Goal: Information Seeking & Learning: Understand process/instructions

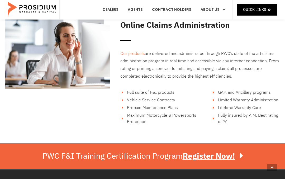
scroll to position [826, 0]
click at [168, 8] on link "Contract Holders" at bounding box center [171, 10] width 47 height 20
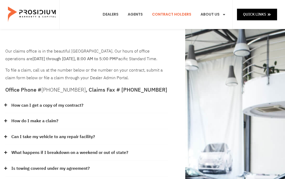
click at [73, 104] on link "How can I get a copy of my contract?" at bounding box center [47, 106] width 72 height 8
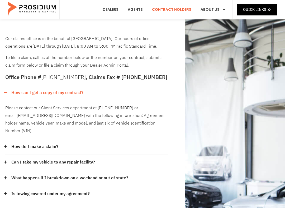
scroll to position [13, 0]
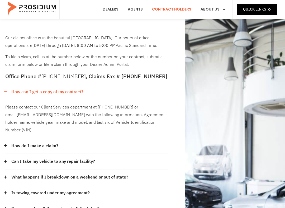
click at [88, 158] on link "Can I take my vehicle to any repair facility?" at bounding box center [53, 162] width 84 height 8
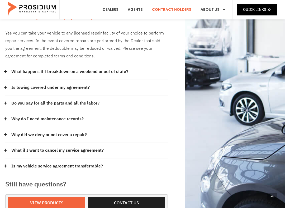
scroll to position [157, 0]
click at [91, 147] on link "What if I want to cancel my service agreement?" at bounding box center [57, 151] width 92 height 8
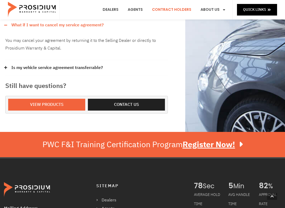
scroll to position [283, 0]
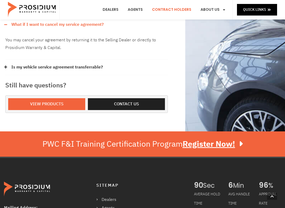
click at [127, 100] on span "Contact us" at bounding box center [126, 104] width 25 height 8
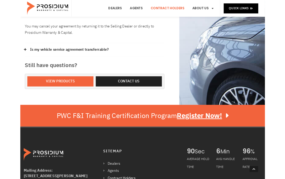
scroll to position [298, 0]
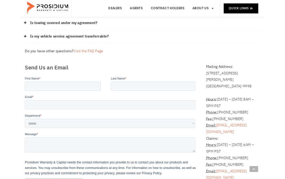
scroll to position [101, 0]
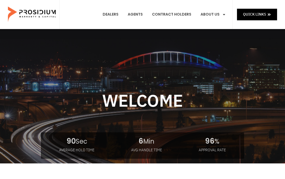
click at [114, 13] on link "Dealers" at bounding box center [111, 15] width 24 height 20
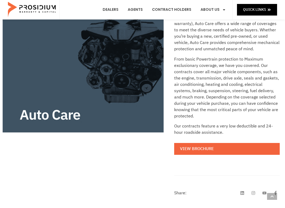
click at [204, 149] on link "View Brochure" at bounding box center [226, 149] width 105 height 12
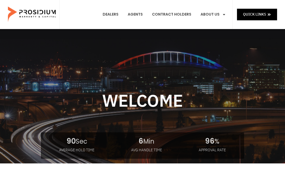
click at [176, 19] on link "Contract Holders" at bounding box center [171, 15] width 47 height 20
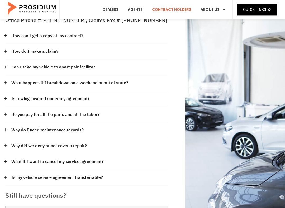
scroll to position [69, 0]
click at [92, 160] on link "What if I want to cancel my service agreement?" at bounding box center [57, 162] width 92 height 8
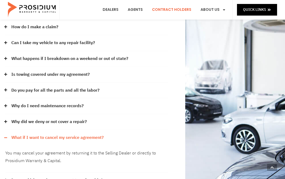
scroll to position [84, 0]
